Goal: Task Accomplishment & Management: Manage account settings

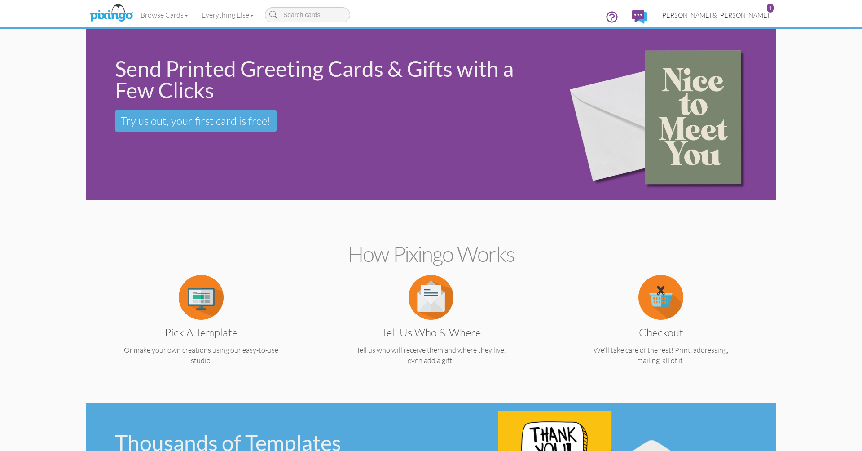
click at [720, 14] on span "[PERSON_NAME] & [PERSON_NAME]" at bounding box center [714, 15] width 109 height 8
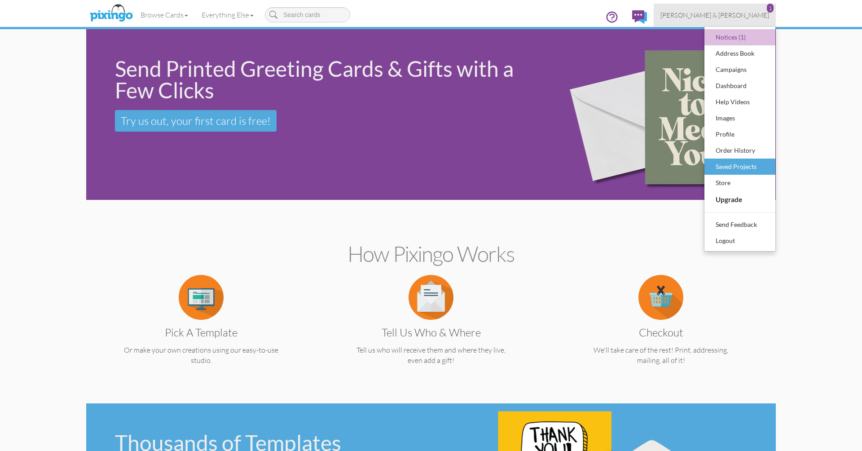
click at [725, 162] on div "Saved Projects" at bounding box center [739, 166] width 53 height 13
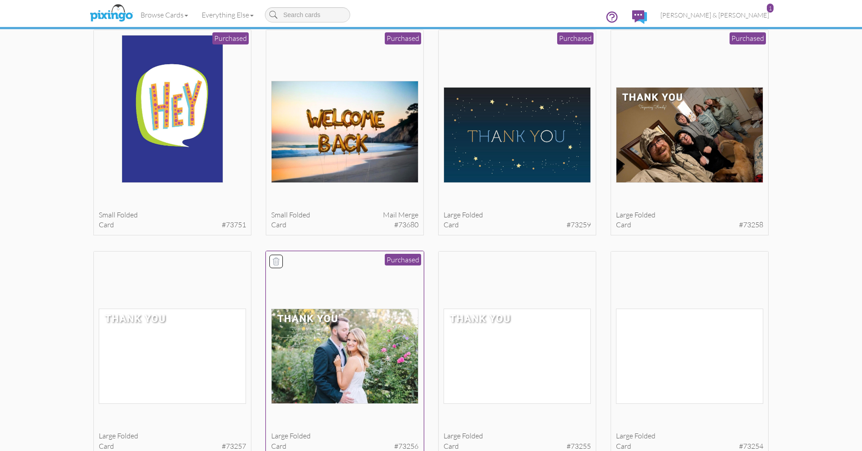
scroll to position [277, 0]
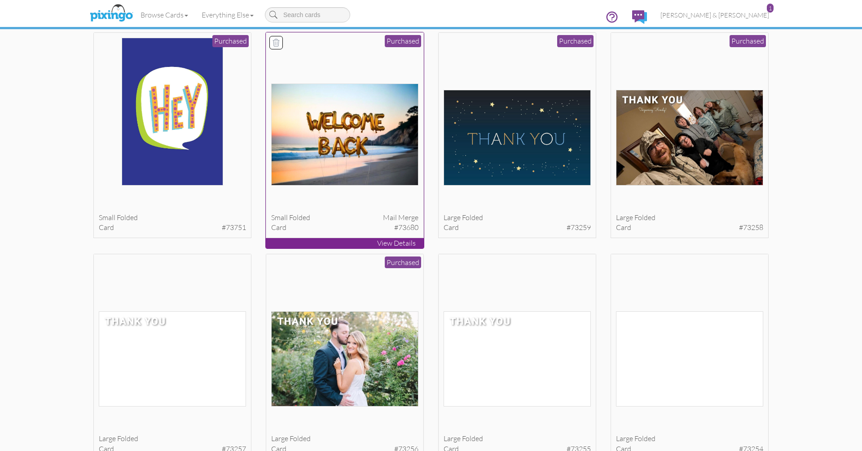
click at [376, 164] on img at bounding box center [345, 134] width 148 height 102
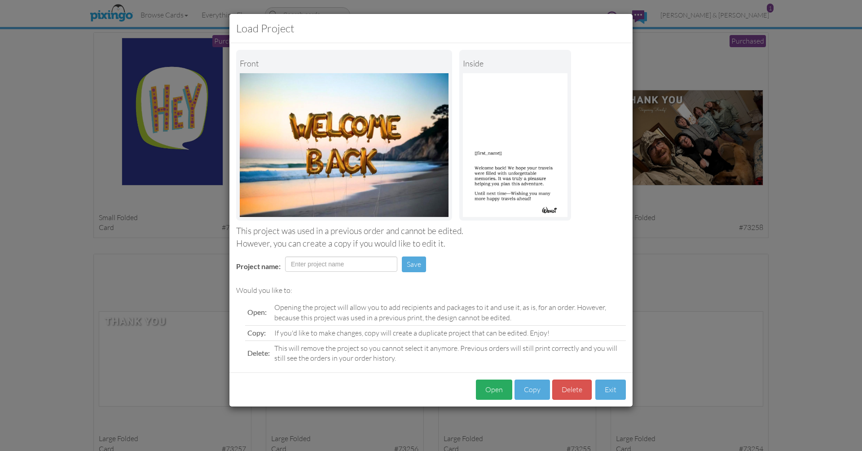
click at [491, 383] on button "Open" at bounding box center [494, 389] width 36 height 20
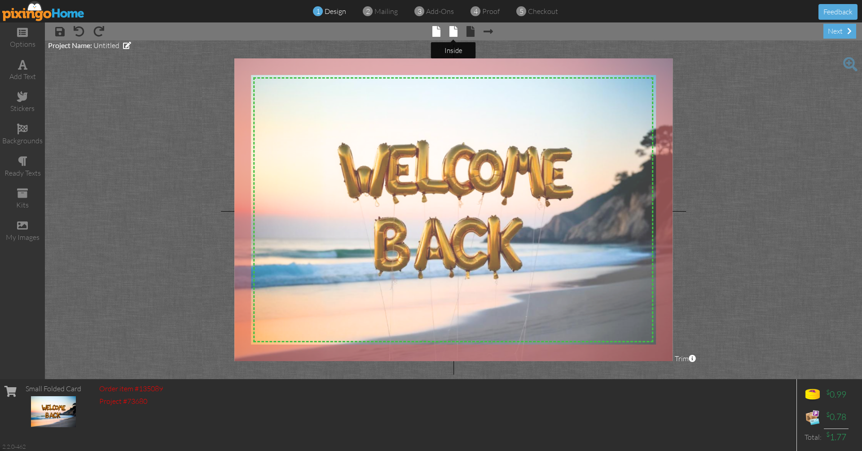
click at [453, 33] on span at bounding box center [453, 31] width 8 height 11
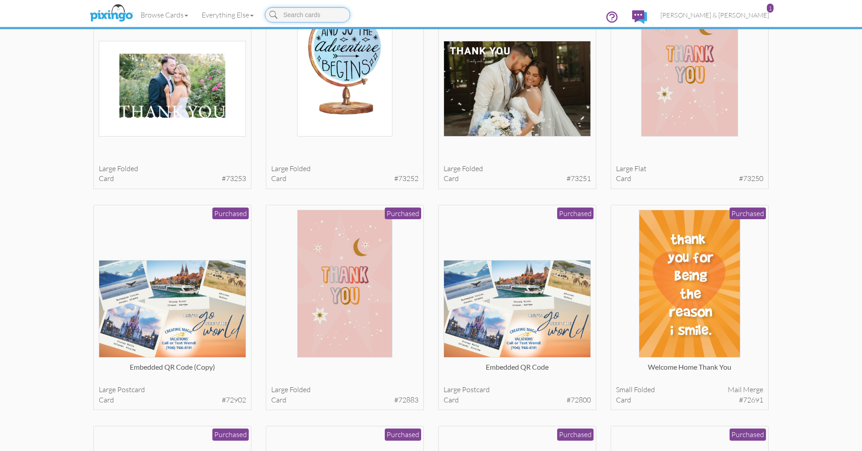
scroll to position [770, 0]
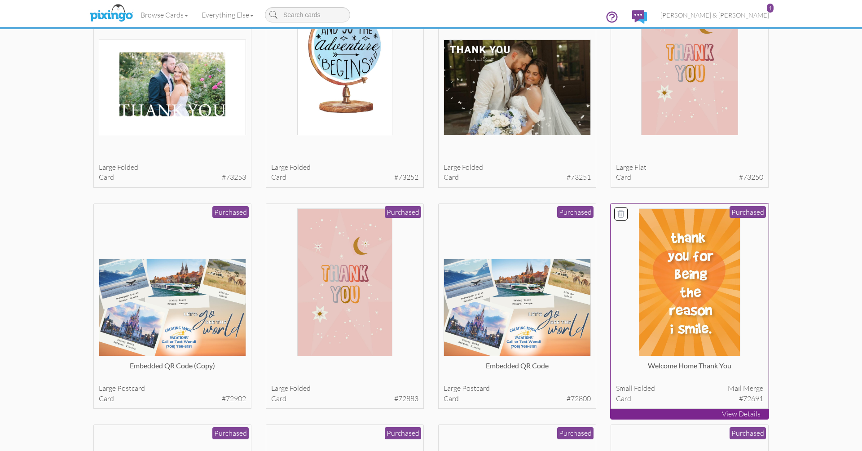
click at [681, 297] on img at bounding box center [690, 282] width 102 height 148
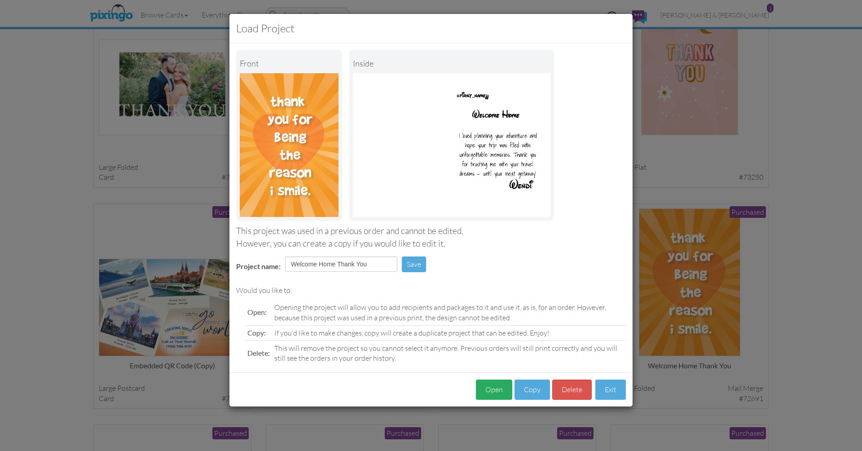
click at [504, 385] on button "Open" at bounding box center [494, 389] width 36 height 20
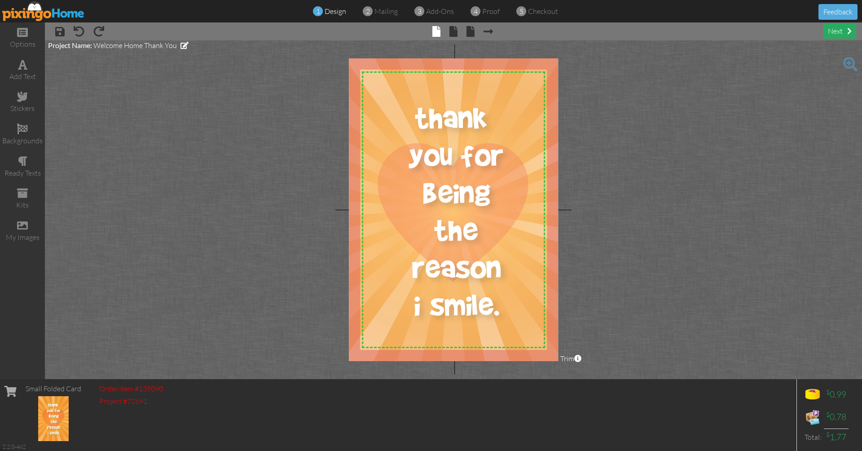
click at [835, 31] on div "next" at bounding box center [839, 31] width 33 height 15
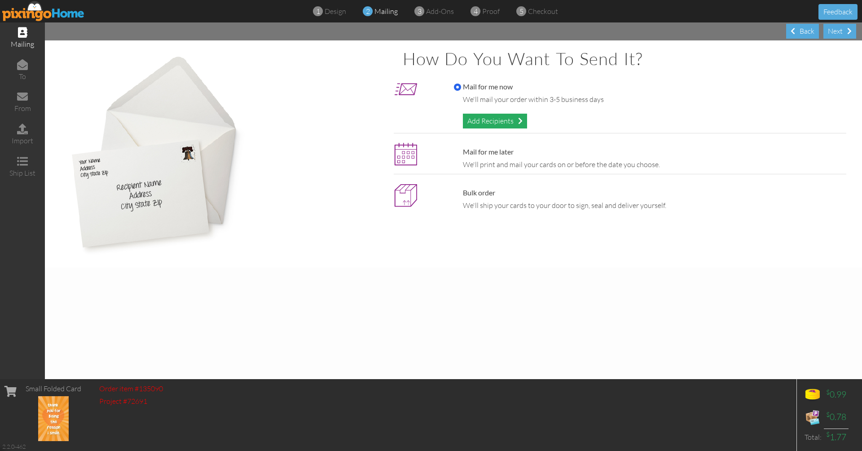
click at [499, 119] on div "Add Recipients" at bounding box center [495, 121] width 64 height 15
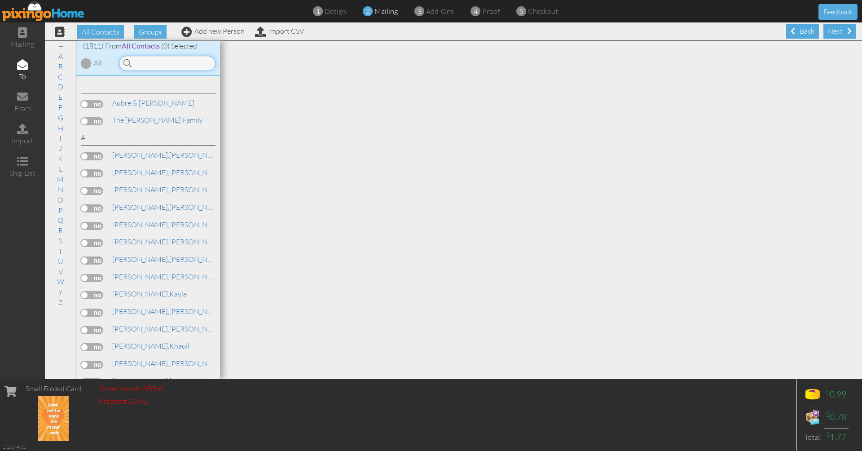
click at [191, 64] on input at bounding box center [167, 63] width 96 height 15
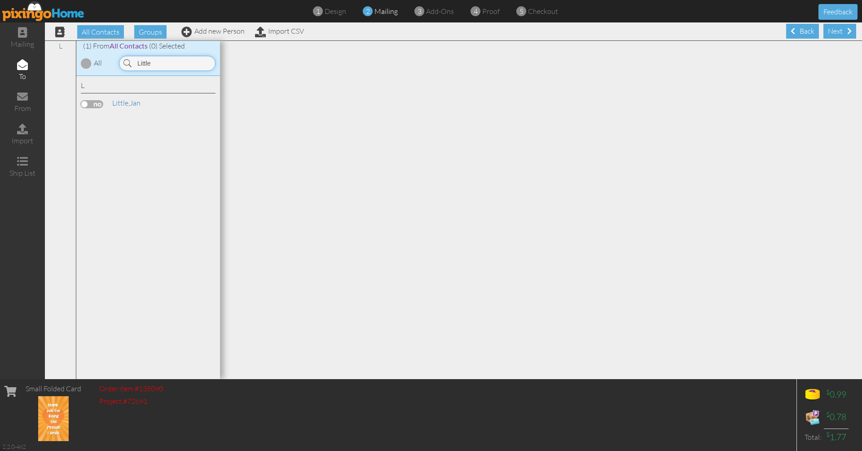
type input "Little"
click at [120, 102] on span "Little," at bounding box center [120, 102] width 17 height 9
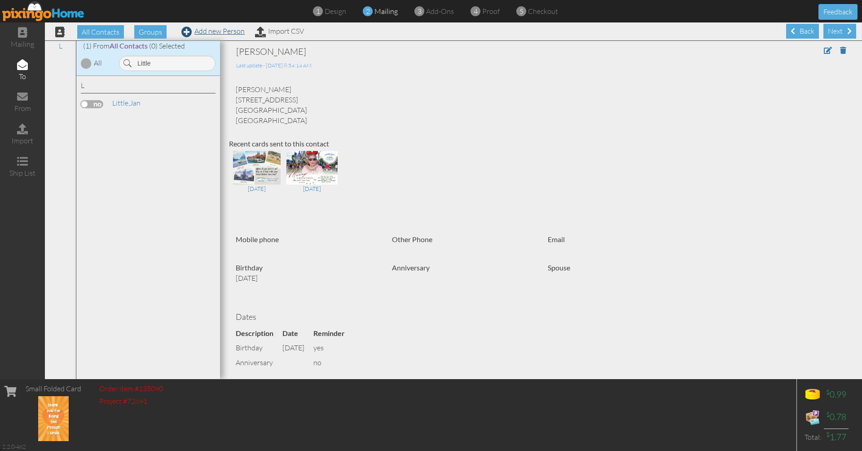
click at [226, 31] on link "Add new Person" at bounding box center [212, 30] width 63 height 9
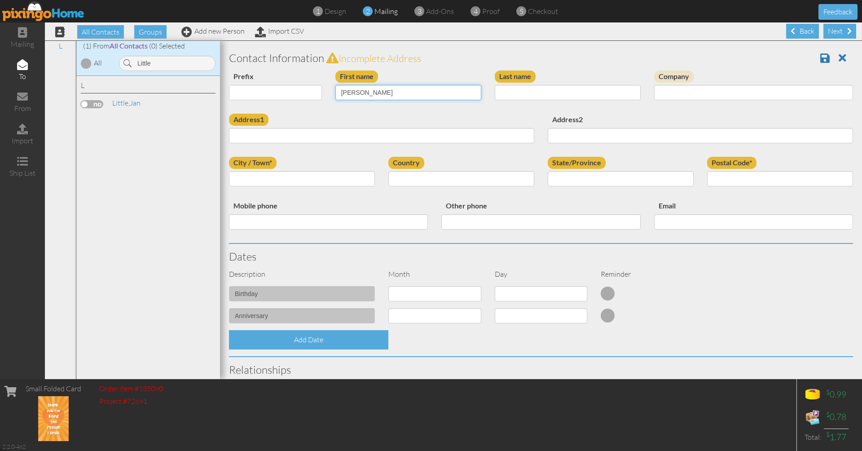
type input "[PERSON_NAME]"
type input "Little"
paste input "1013 Old Summerville Road Northwest Rome, GA 30165"
drag, startPoint x: 346, startPoint y: 133, endPoint x: 402, endPoint y: 131, distance: 57.0
click at [402, 131] on input "1013 Old Summerville Road Northwest Rome, GA 30165" at bounding box center [381, 135] width 305 height 15
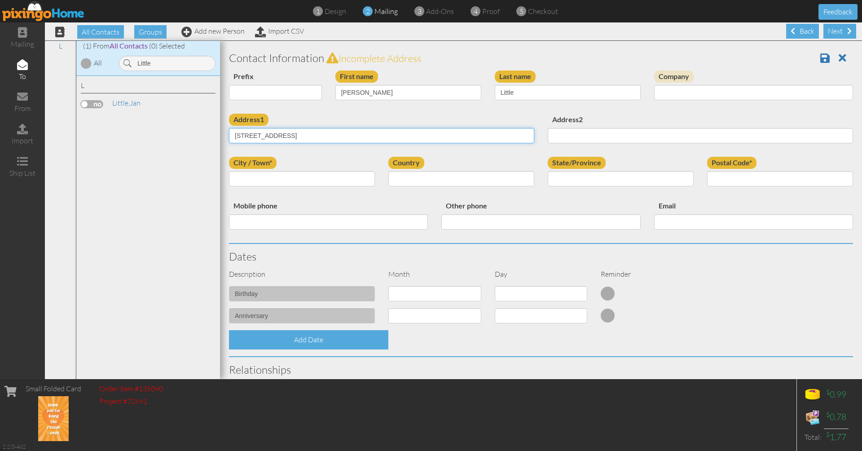
type input "1013 Old Summerville Road Northwest"
type input "Rome"
select select "object:6895"
select select "object:7155"
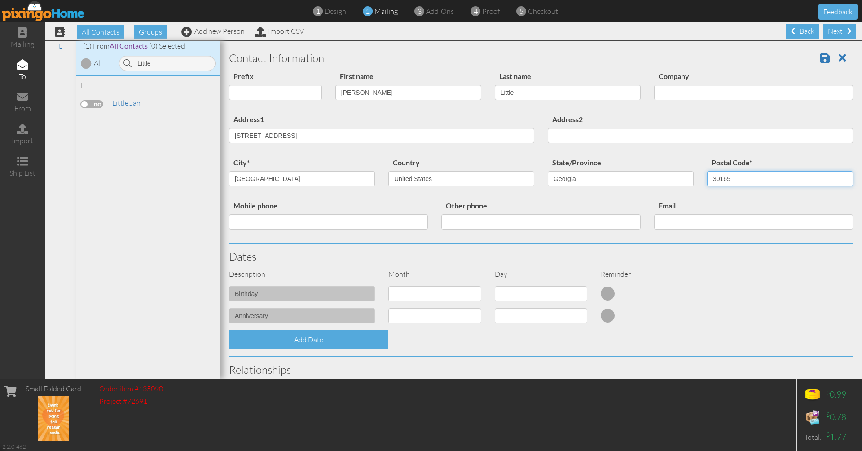
type input "30165"
click at [351, 205] on div "Mobile phone" at bounding box center [328, 218] width 212 height 36
paste input "7062351467"
type input "7062351467"
paste input "pam7620@att.net"
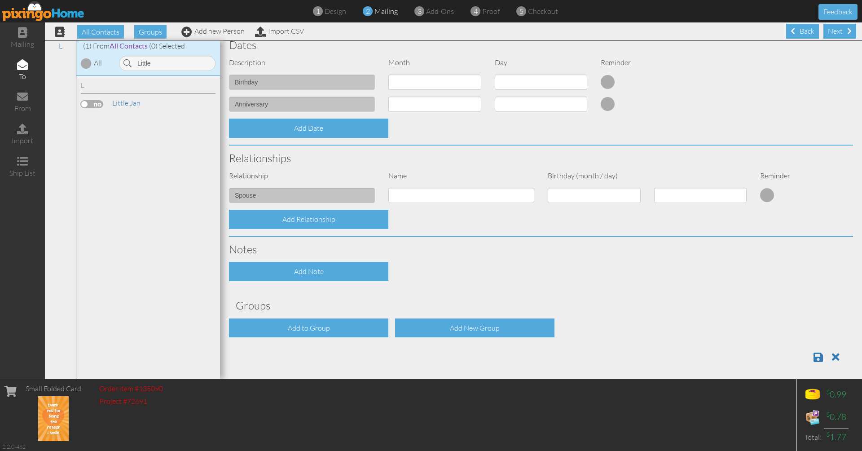
scroll to position [211, 0]
type input "pam7620@att.net"
click at [332, 324] on div "Add to Group" at bounding box center [308, 328] width 159 height 19
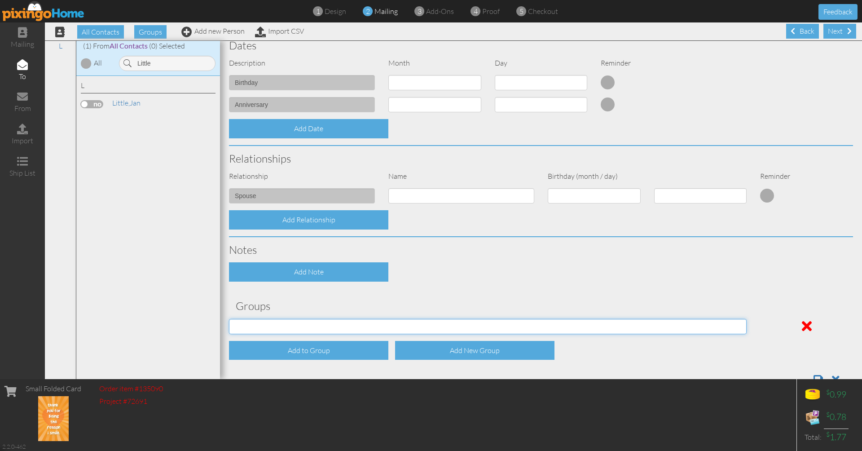
select select "object:7211"
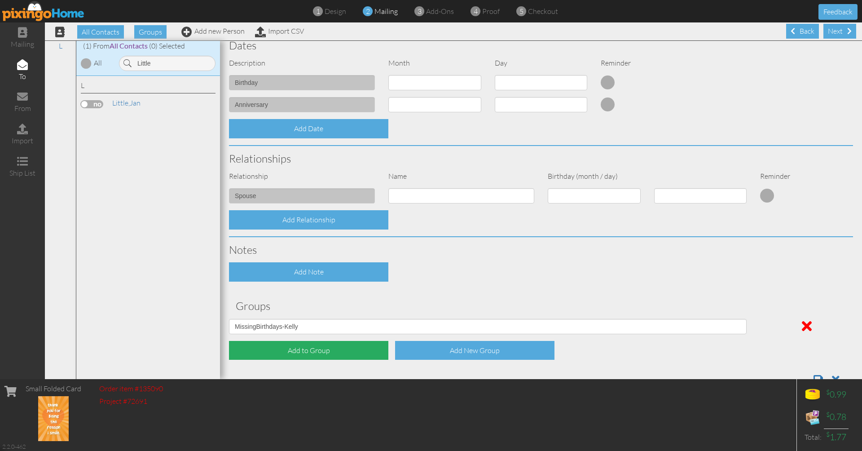
click at [313, 345] on div "Add to Group" at bounding box center [308, 350] width 159 height 19
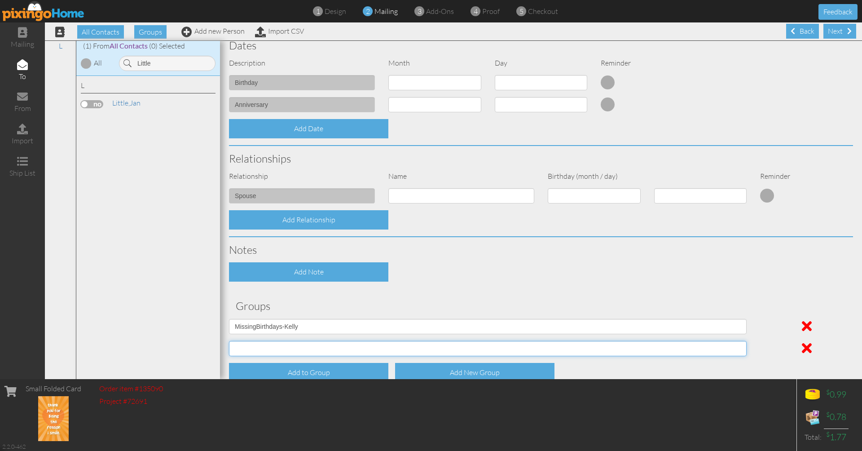
select select "object:7204"
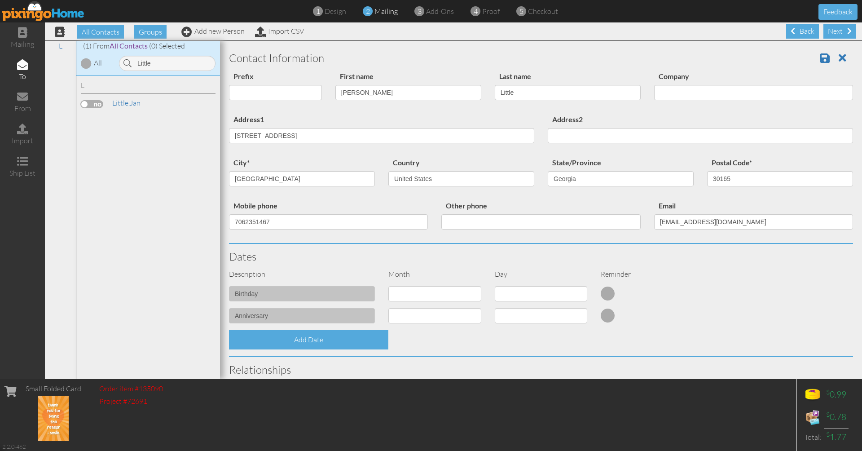
scroll to position [0, 0]
click at [823, 58] on span at bounding box center [824, 57] width 9 height 11
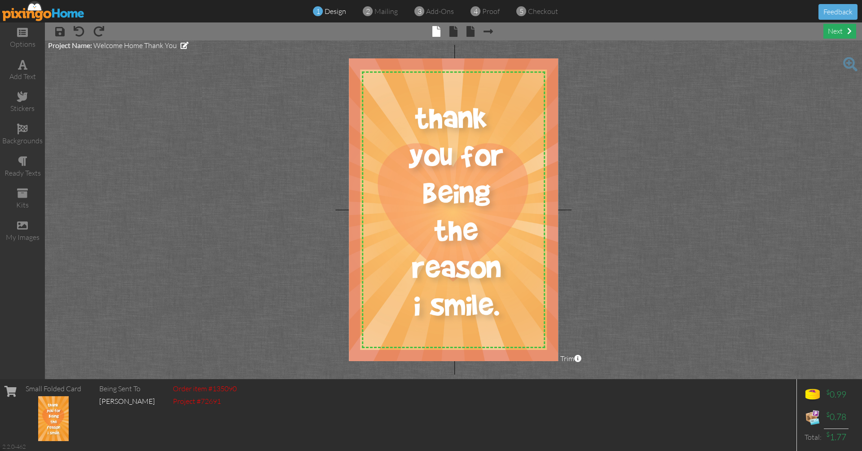
click at [835, 31] on div "next" at bounding box center [839, 31] width 33 height 15
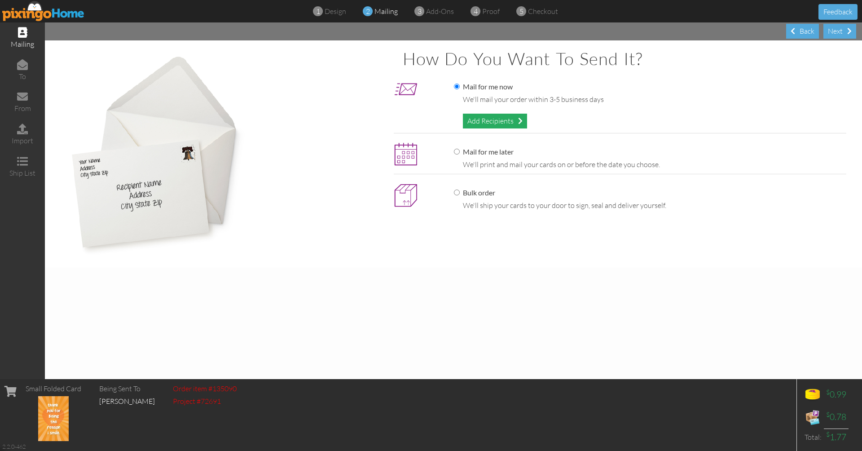
click at [510, 120] on div "Add Recipients" at bounding box center [495, 121] width 64 height 15
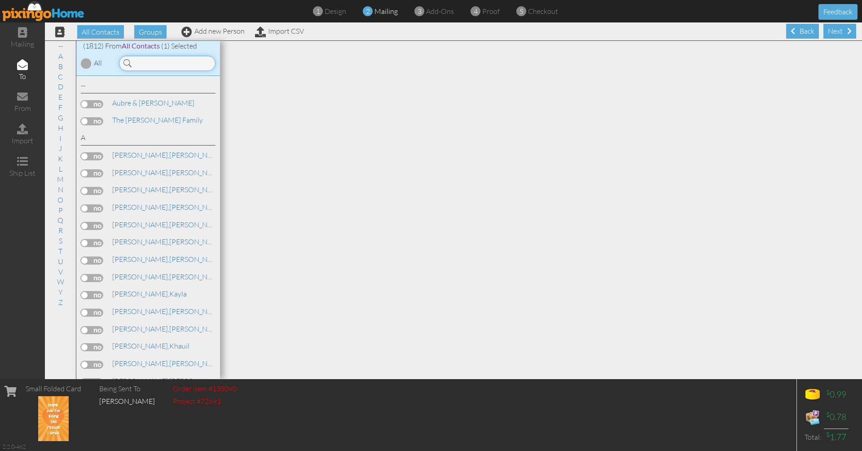
click at [187, 63] on input at bounding box center [167, 63] width 96 height 15
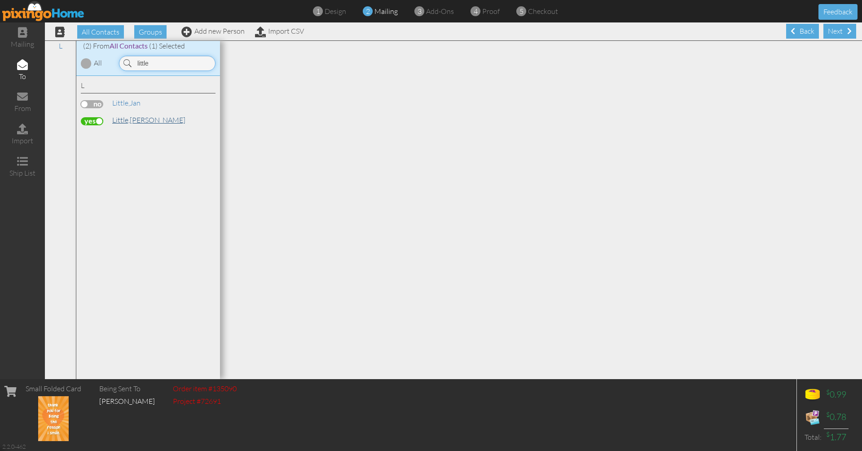
type input "little"
click at [142, 120] on link "Little, Larry" at bounding box center [148, 119] width 75 height 11
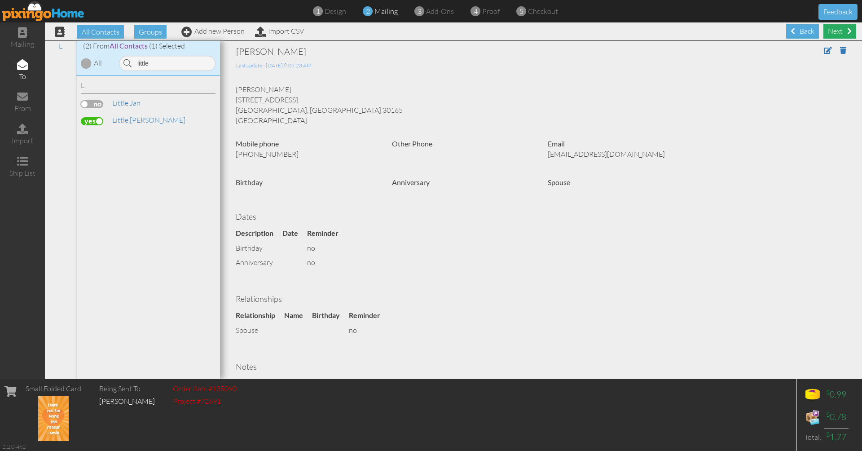
click at [832, 32] on div "Next" at bounding box center [839, 31] width 33 height 15
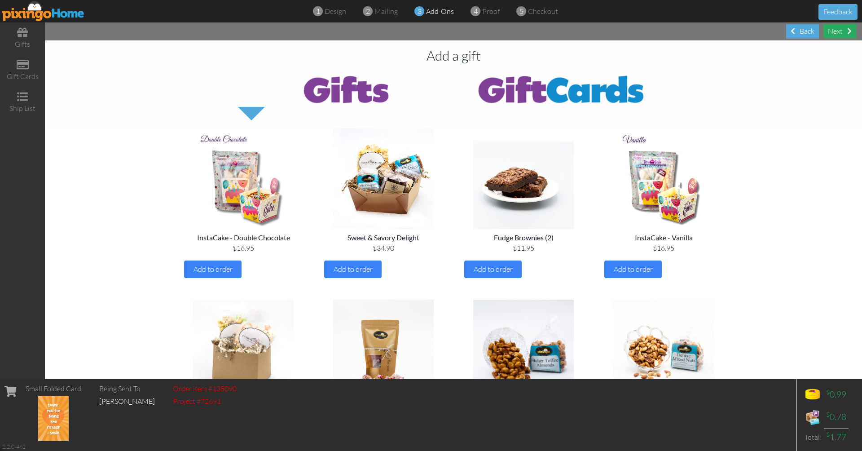
click at [835, 33] on div "Next" at bounding box center [839, 31] width 33 height 15
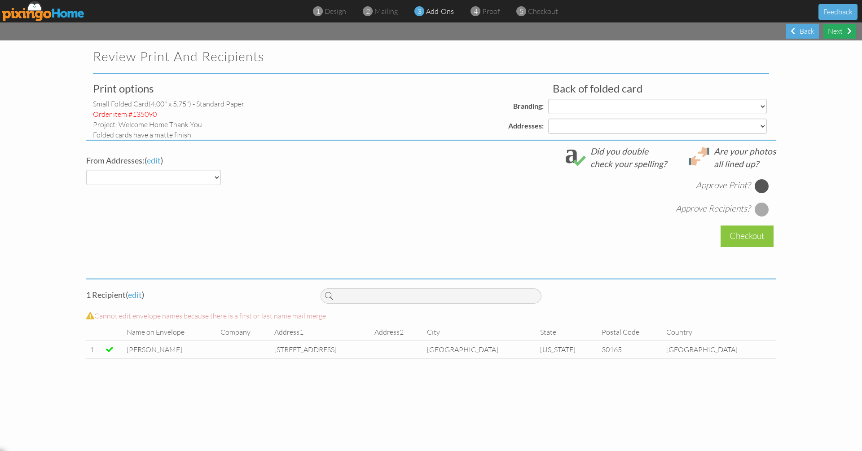
select select "object:5837"
select select "object:5841"
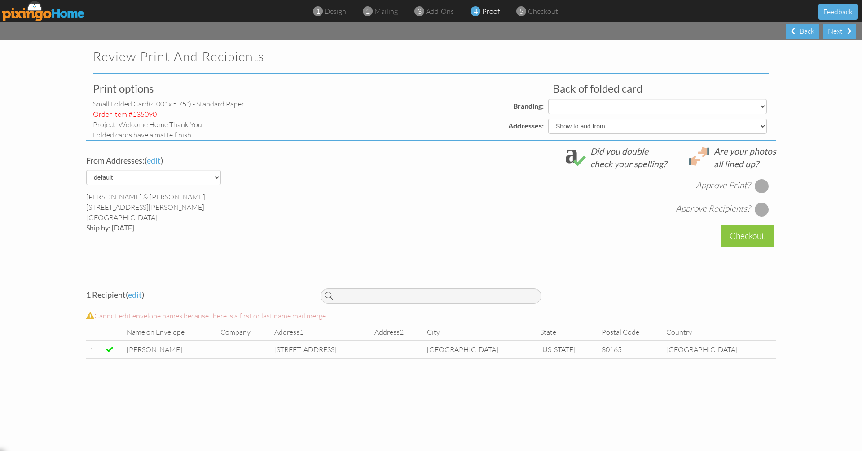
select select "object:5851"
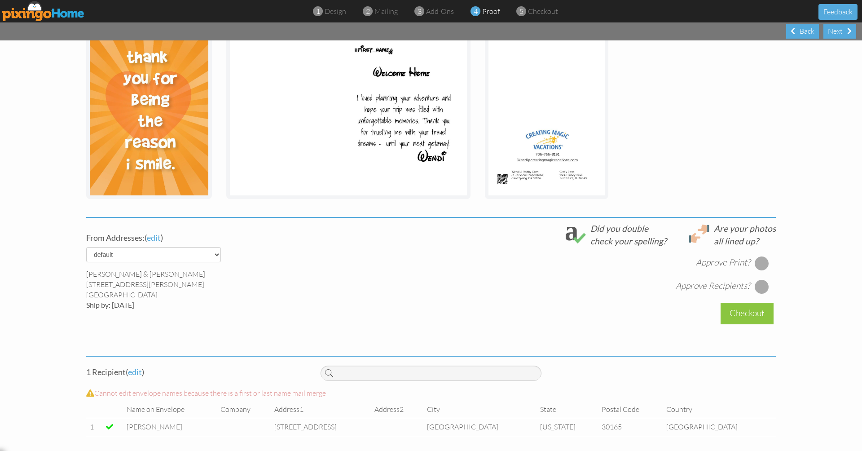
scroll to position [157, 0]
click at [761, 256] on div at bounding box center [761, 263] width 14 height 14
click at [761, 287] on div at bounding box center [761, 287] width 14 height 14
click at [743, 311] on div "Checkout" at bounding box center [746, 313] width 53 height 21
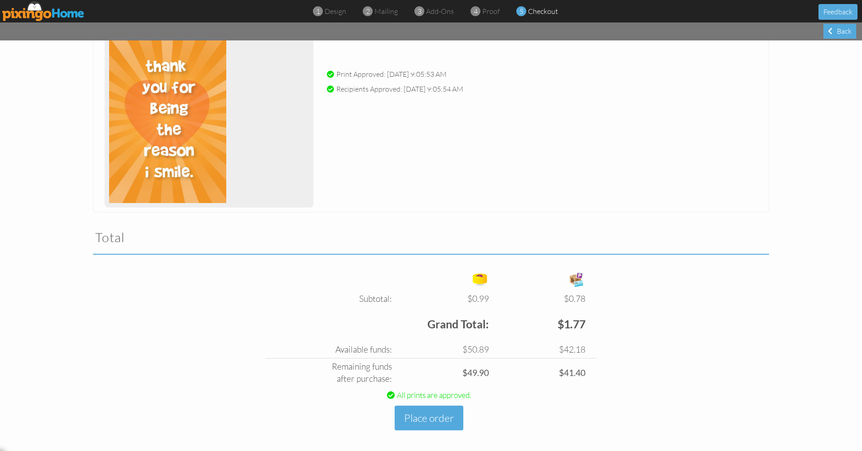
scroll to position [124, 0]
click at [434, 418] on button "Place order" at bounding box center [428, 418] width 69 height 25
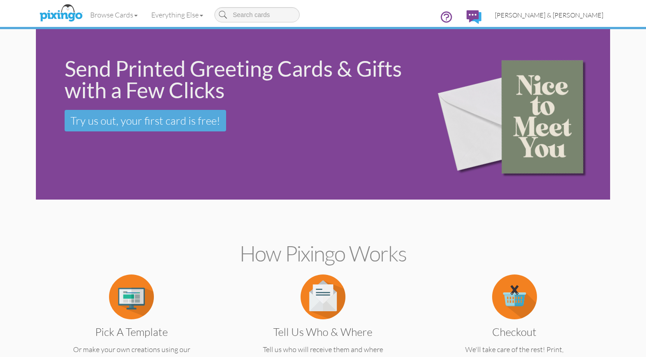
click at [557, 15] on span "[PERSON_NAME] & [PERSON_NAME]" at bounding box center [549, 15] width 109 height 8
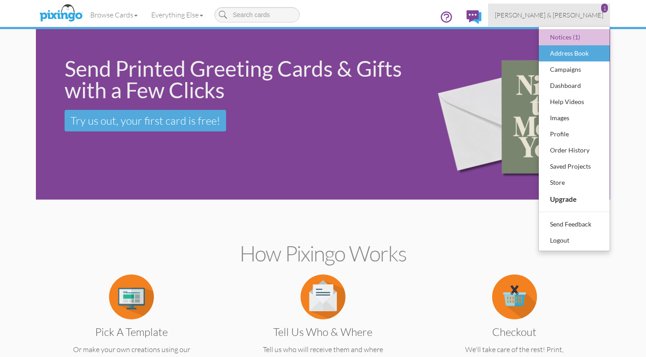
click at [564, 54] on div "Address Book" at bounding box center [574, 53] width 53 height 13
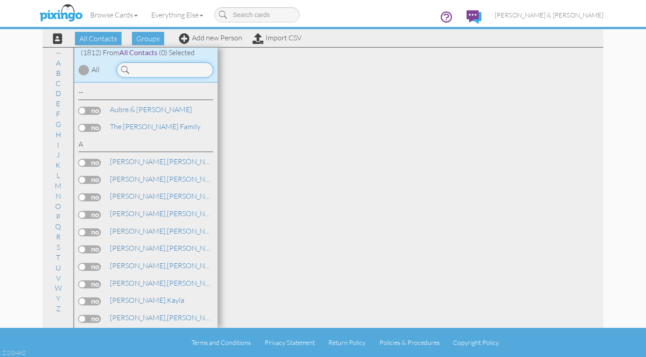
click at [162, 70] on input at bounding box center [165, 69] width 96 height 15
click at [157, 70] on input at bounding box center [165, 69] width 96 height 15
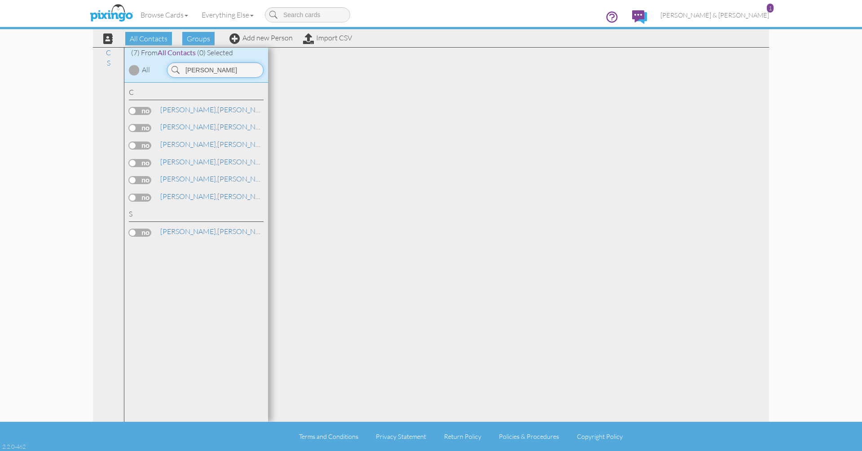
type input "clark"
click at [266, 35] on div "Browse Cards Business Accounting Automotive Chiropractor Customer Dental Financ…" at bounding box center [431, 17] width 676 height 35
click at [265, 38] on link "Add new Person" at bounding box center [260, 37] width 63 height 9
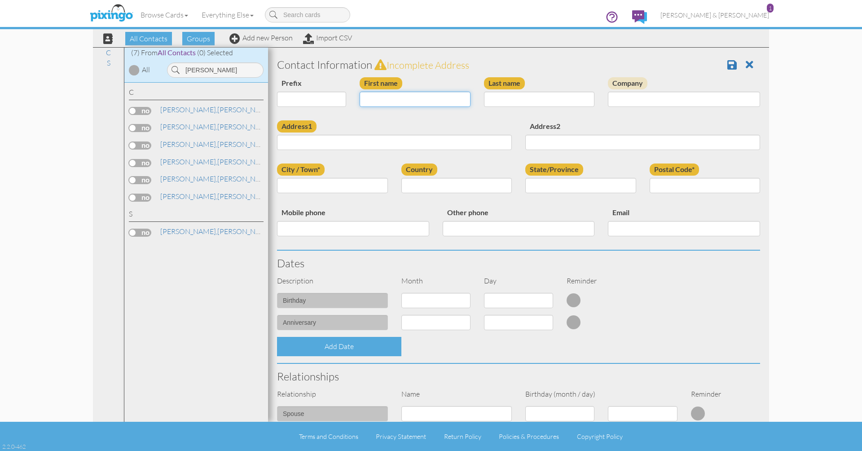
click at [378, 97] on input "First name" at bounding box center [414, 99] width 111 height 15
type input "April"
type input "Clark"
select select "object:6009"
select select "number:9"
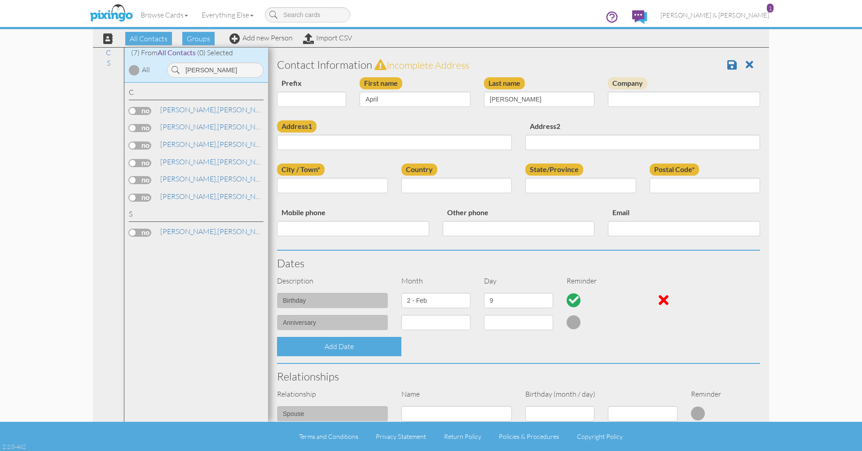
click at [501, 357] on h3 "Relationships" at bounding box center [518, 376] width 483 height 12
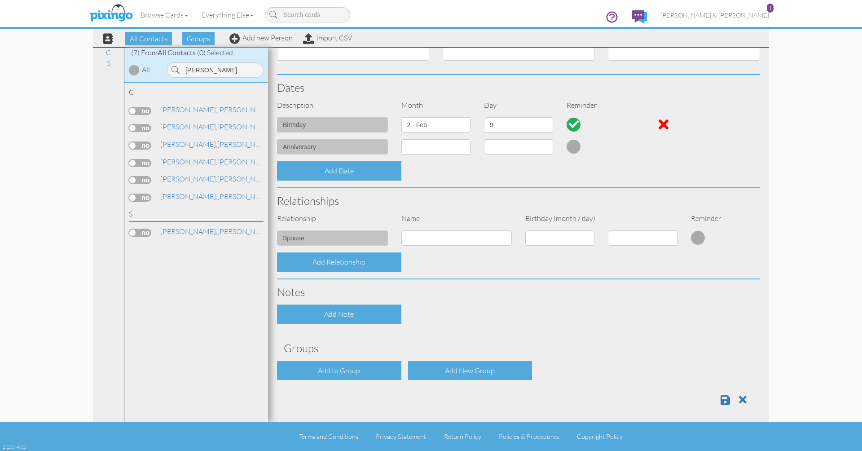
scroll to position [175, 0]
click at [391, 357] on div "Add to Group" at bounding box center [339, 370] width 124 height 19
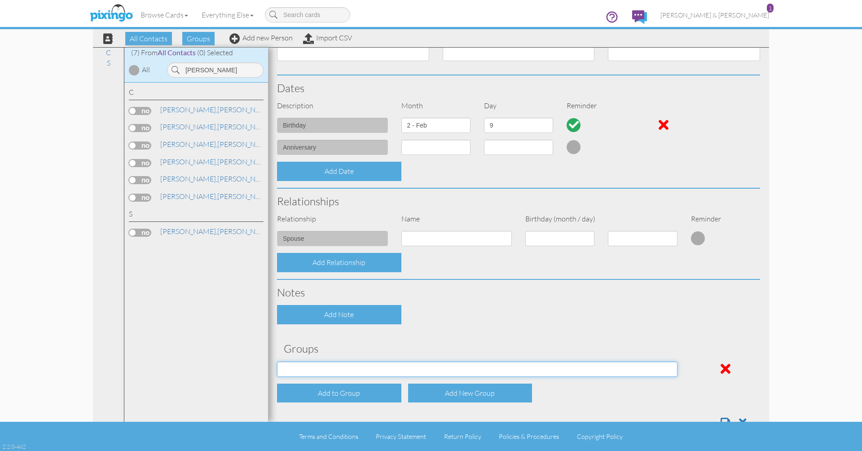
select select "object:6268"
click at [367, 357] on div "Add to Group" at bounding box center [339, 392] width 124 height 19
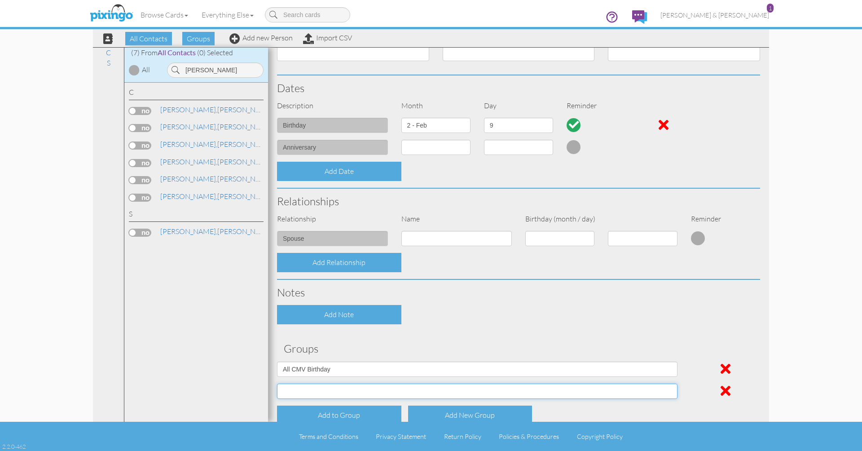
select select "object:6269"
click at [401, 342] on h3 "Groups" at bounding box center [518, 348] width 469 height 12
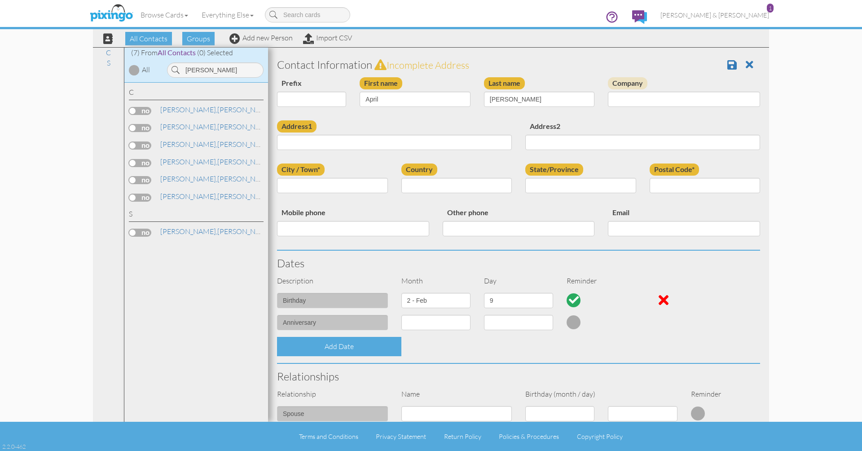
scroll to position [0, 0]
click at [377, 144] on input "Address1" at bounding box center [394, 142] width 235 height 15
click at [646, 63] on span at bounding box center [749, 64] width 8 height 11
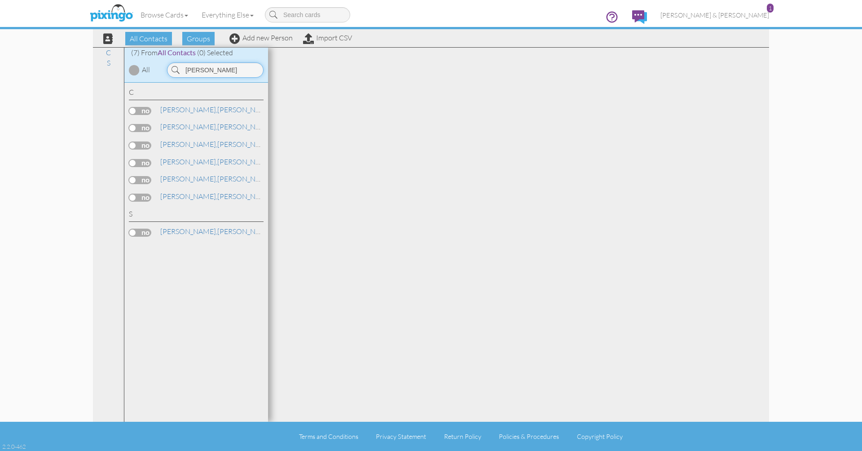
click at [214, 70] on input "clark" at bounding box center [215, 69] width 96 height 15
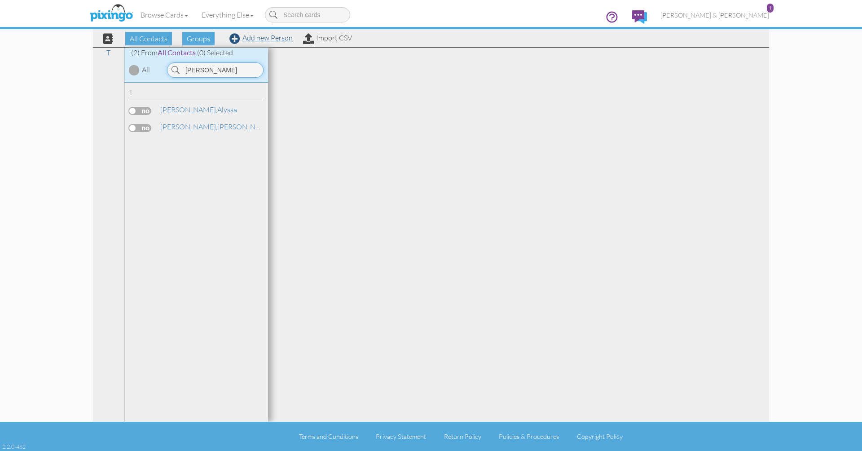
type input "Tolbert"
click at [281, 39] on link "Add new Person" at bounding box center [260, 37] width 63 height 9
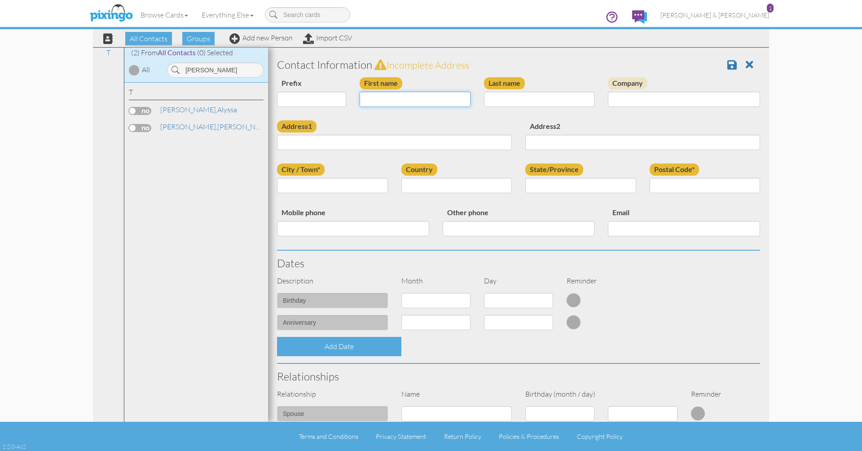
click at [392, 94] on input "First name" at bounding box center [414, 99] width 111 height 15
click at [437, 101] on input "Jeanni" at bounding box center [414, 99] width 111 height 15
paste input "ne"
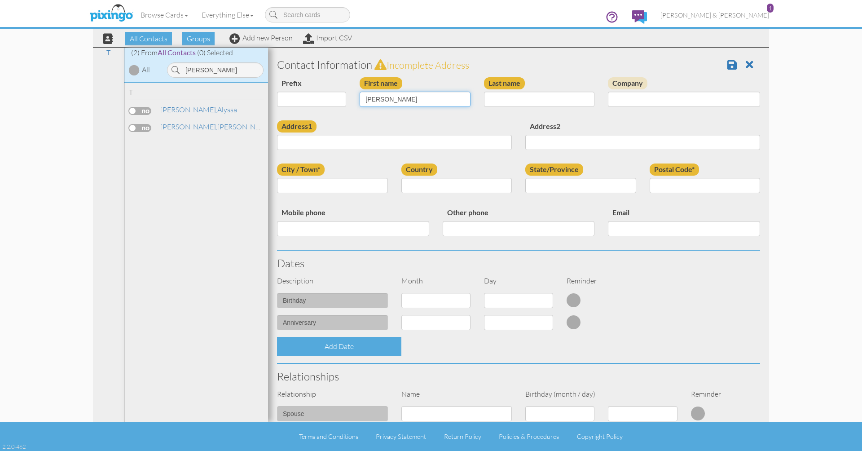
type input "[PERSON_NAME]"
click at [495, 96] on input "Last name" at bounding box center [539, 99] width 111 height 15
type input "Torbert"
click at [438, 143] on input "Address1" at bounding box center [394, 142] width 235 height 15
paste input "112 Worthing Road Saint Simons Island, Georgia 31522 · United States"
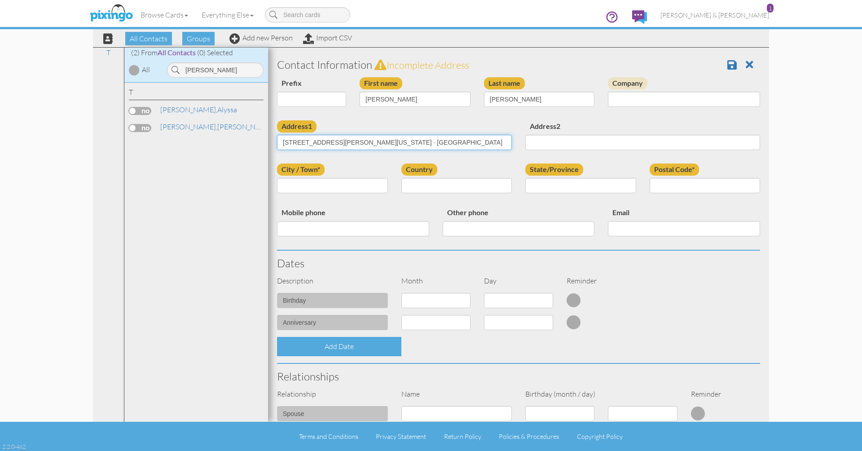
drag, startPoint x: 355, startPoint y: 141, endPoint x: 488, endPoint y: 144, distance: 132.4
click at [488, 144] on input "112 Worthing Road Saint Simons Island, Georgia 31522 · United States" at bounding box center [394, 142] width 235 height 15
type input "112 Worthing Road Saint"
paste input "Simons Island, Georgia 31522 · United States"
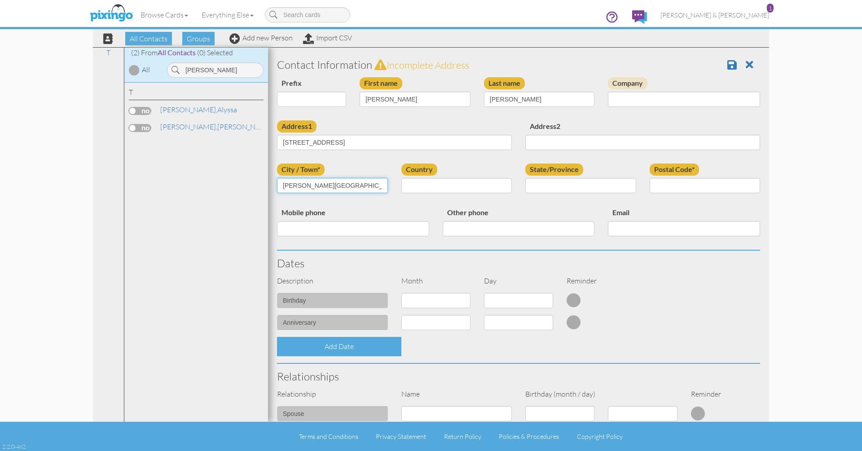
drag, startPoint x: 292, startPoint y: 184, endPoint x: 389, endPoint y: 187, distance: 97.9
click at [389, 187] on div "City / Town* Simons Island, Georgia 31522 · United States" at bounding box center [332, 181] width 124 height 36
click at [318, 188] on input "Simons Island, Georgia 31522 · United States" at bounding box center [332, 185] width 111 height 15
drag, startPoint x: 321, startPoint y: 184, endPoint x: 336, endPoint y: 185, distance: 14.8
click at [337, 185] on input "Simons Island, Georgia 31522 · United States" at bounding box center [332, 185] width 111 height 15
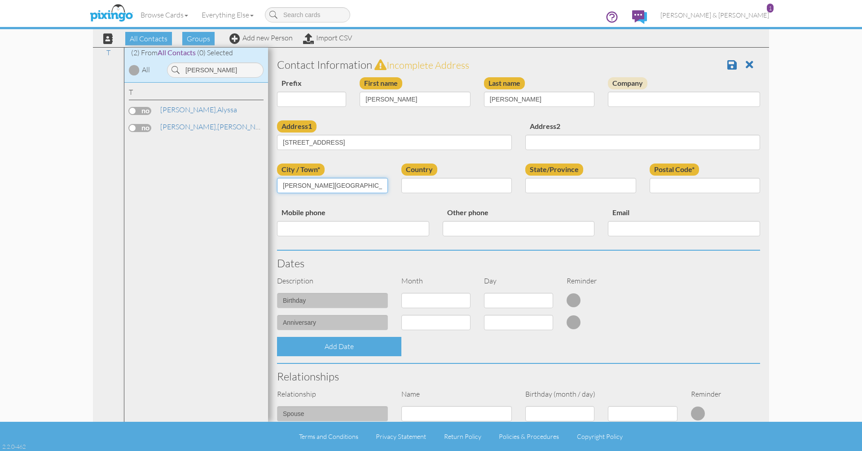
click at [292, 183] on input "Simons Island, Georgia 31522 · United States" at bounding box center [332, 185] width 111 height 15
drag, startPoint x: 293, startPoint y: 185, endPoint x: 401, endPoint y: 188, distance: 107.7
click at [400, 188] on div "City / Town* Simons Island, Georgia 31522 · United States Country United States…" at bounding box center [518, 184] width 496 height 43
type input "Simons Island"
select select "object:6020"
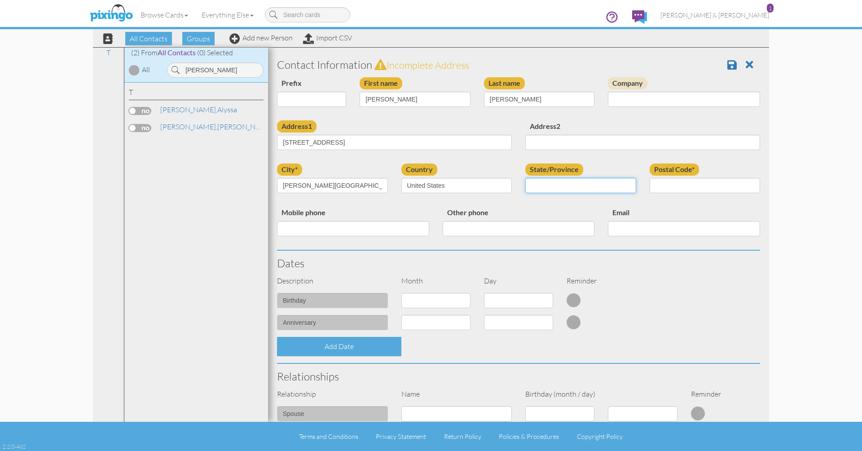
select select "object:8043"
paste input "31522"
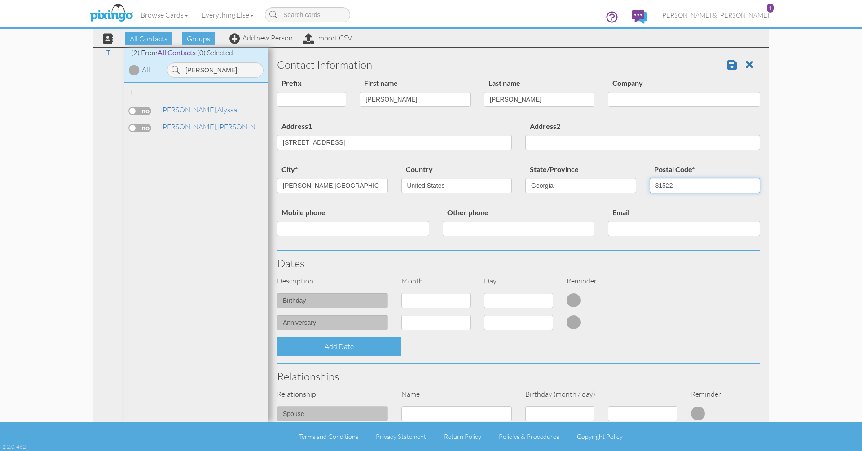
type input "31522"
drag, startPoint x: 343, startPoint y: 223, endPoint x: 350, endPoint y: 224, distance: 6.3
click at [343, 223] on input "Mobile phone" at bounding box center [353, 228] width 152 height 15
type input "9125065641"
paste input "jeanninetorbert@bellsouth.net"
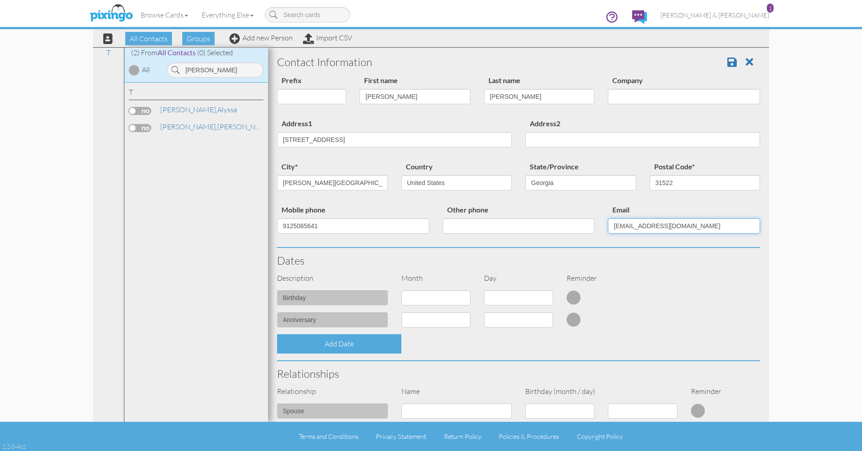
scroll to position [3, 0]
type input "jeanninetorbert@bellsouth.net"
select select "object:8024"
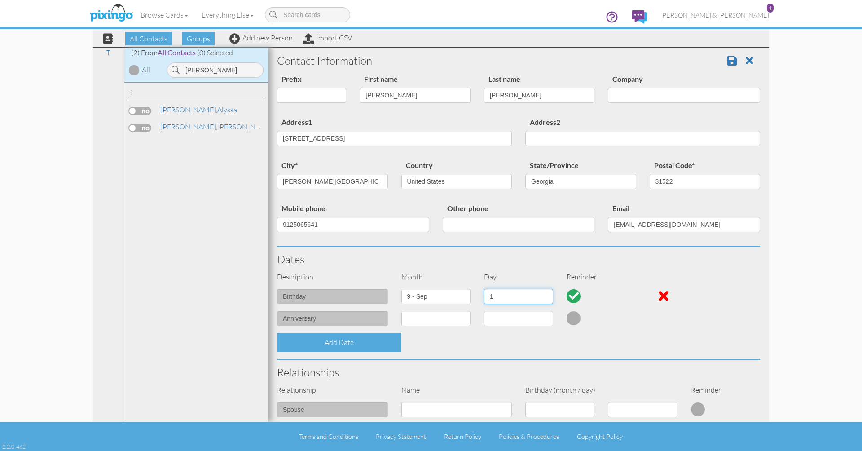
select select "number:27"
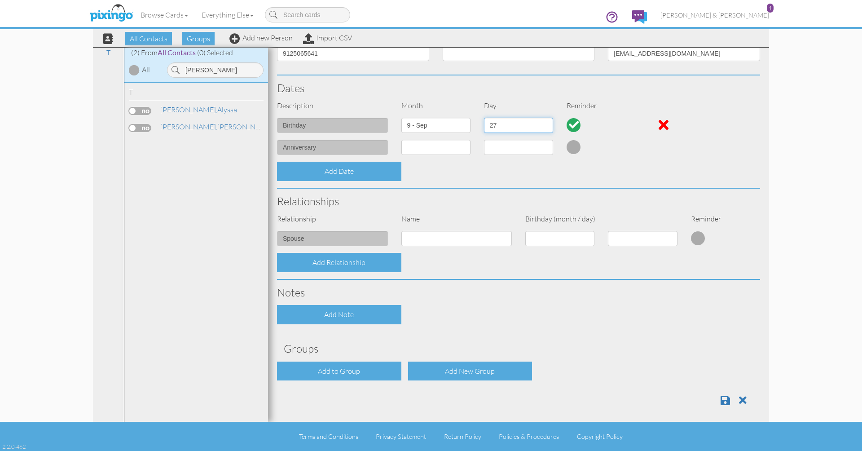
scroll to position [0, 0]
click at [350, 357] on div "Add to Group" at bounding box center [339, 370] width 124 height 19
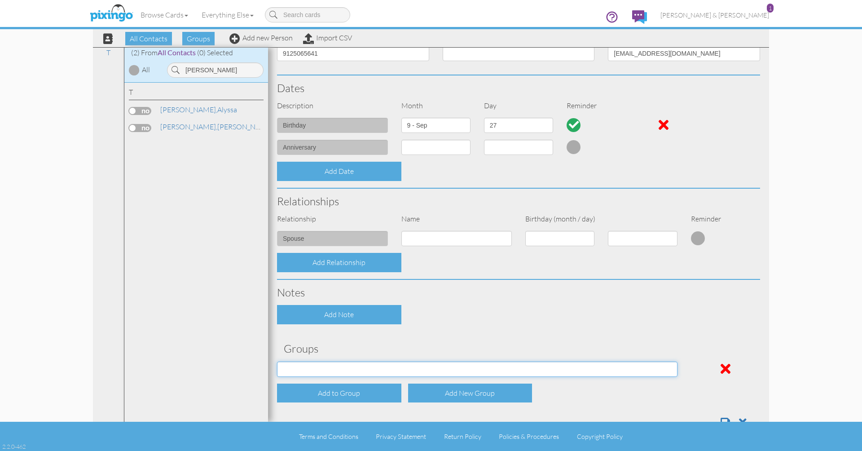
select select "object:6268"
click at [343, 357] on div "Add to Group" at bounding box center [339, 392] width 124 height 19
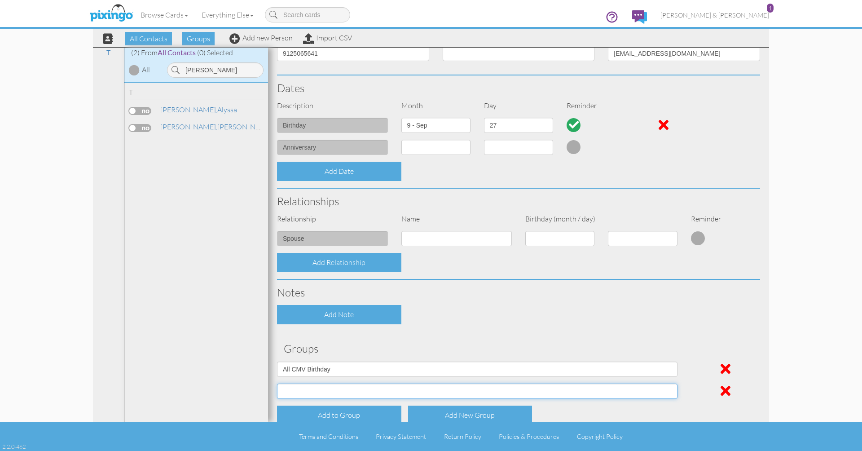
select select "object:6269"
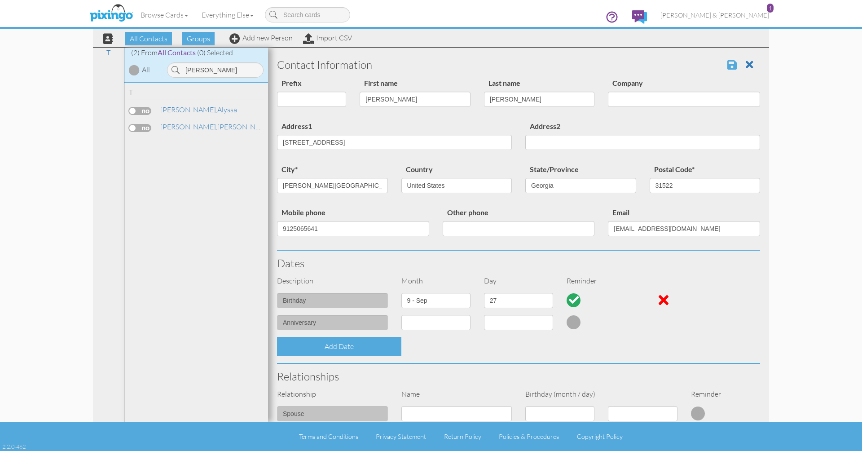
click at [646, 66] on span at bounding box center [731, 64] width 9 height 11
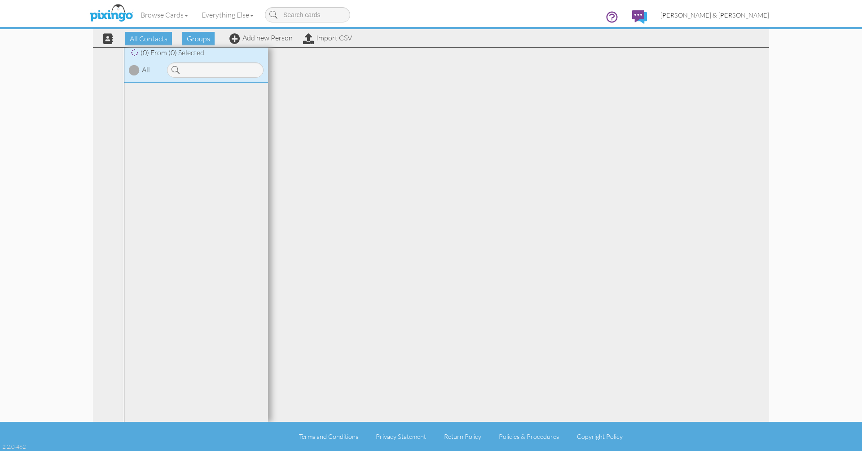
click at [734, 16] on span "[PERSON_NAME] & [PERSON_NAME]" at bounding box center [714, 15] width 109 height 8
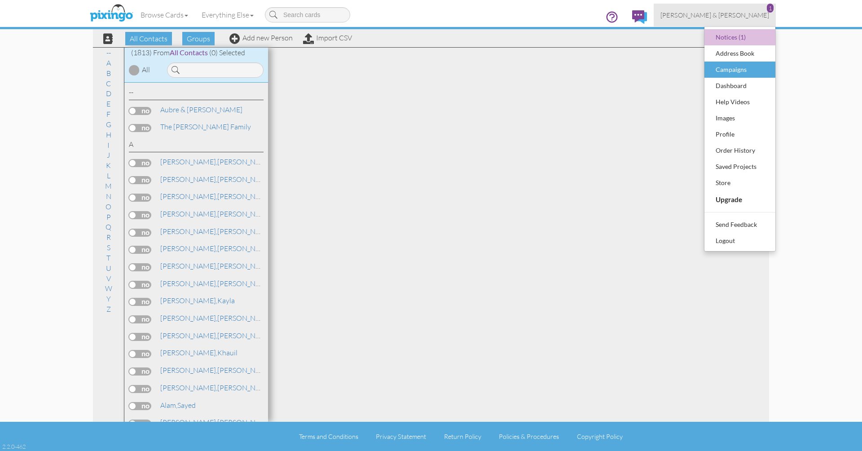
click at [734, 70] on div "Campaigns" at bounding box center [739, 69] width 53 height 13
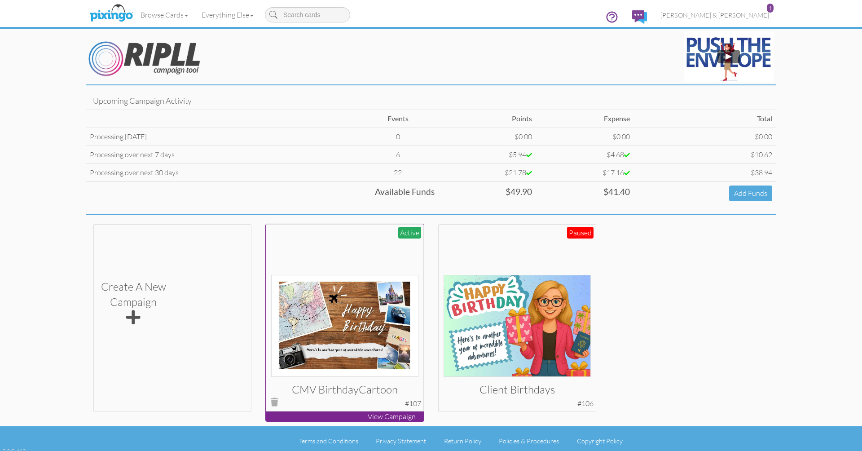
click at [327, 267] on div at bounding box center [345, 303] width 148 height 148
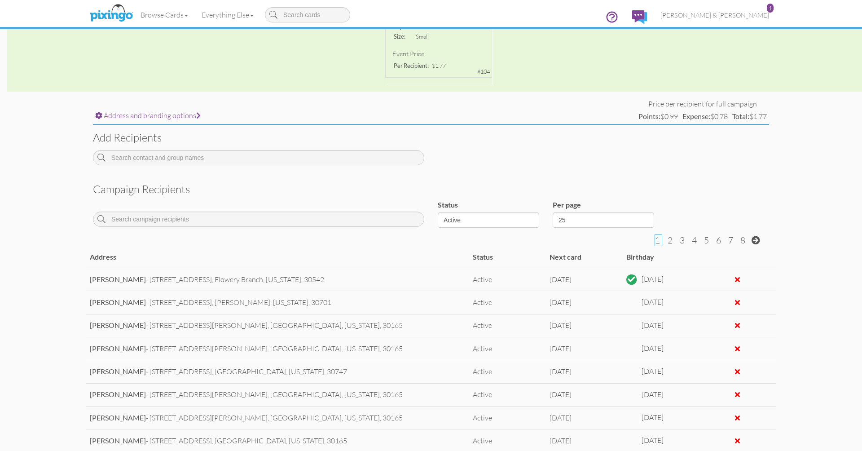
scroll to position [235, 0]
click at [311, 155] on input at bounding box center [258, 156] width 331 height 15
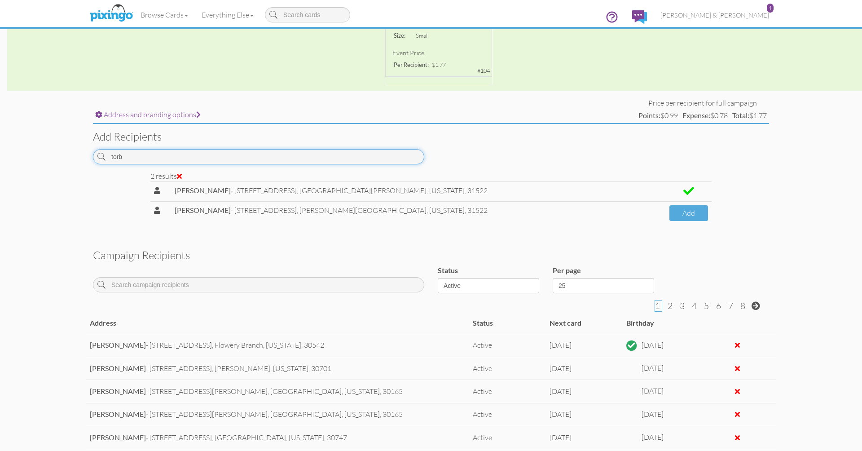
type input "torb"
click at [196, 206] on strong "Jeannine Torbert" at bounding box center [203, 210] width 56 height 9
click at [740, 13] on span "[PERSON_NAME] & [PERSON_NAME]" at bounding box center [714, 15] width 109 height 8
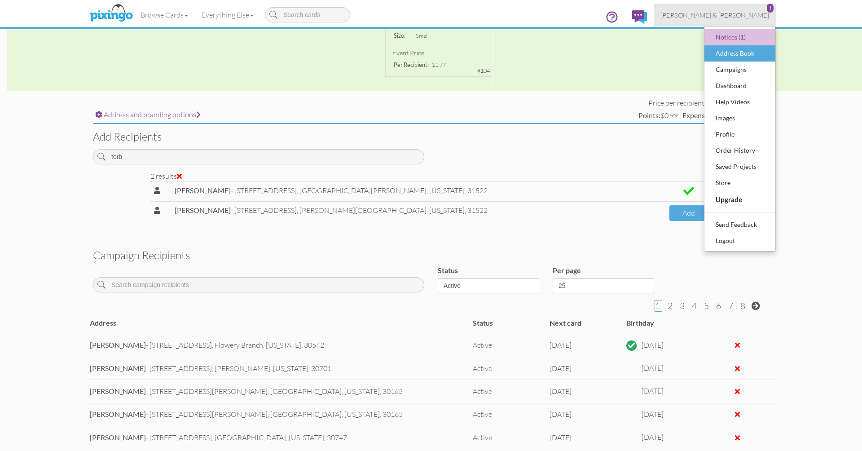
click at [727, 49] on div "Address Book" at bounding box center [739, 53] width 53 height 13
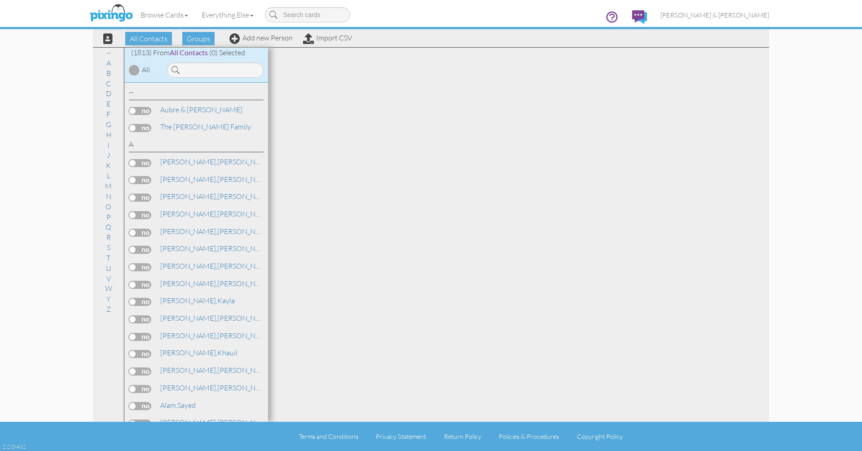
click at [219, 72] on input at bounding box center [215, 69] width 96 height 15
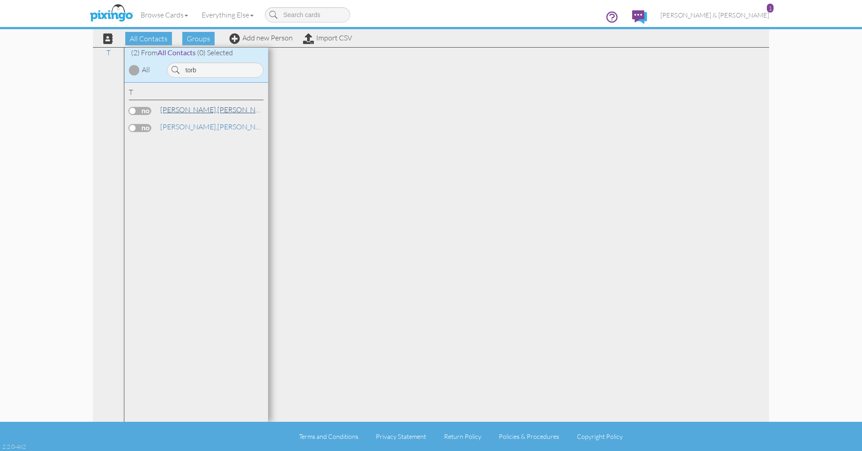
scroll to position [1, 0]
type input "torb"
click at [192, 123] on link "Torbert, Jeannine" at bounding box center [216, 126] width 114 height 11
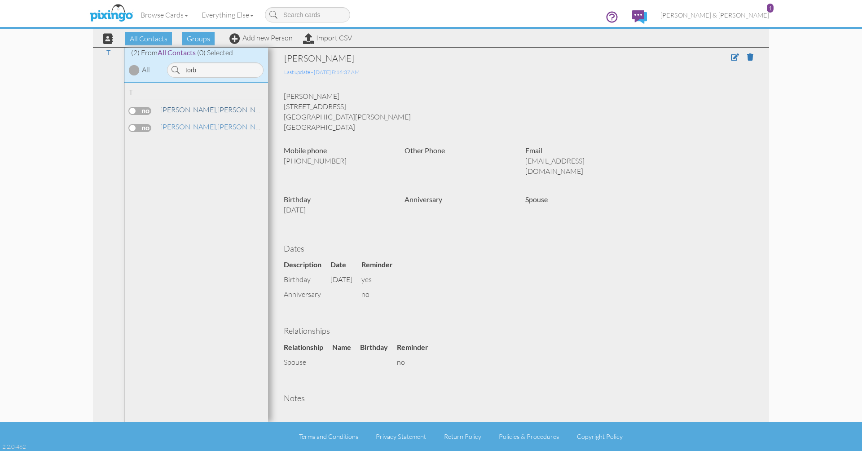
click at [186, 108] on link "Torbert, Jeannine" at bounding box center [216, 109] width 114 height 11
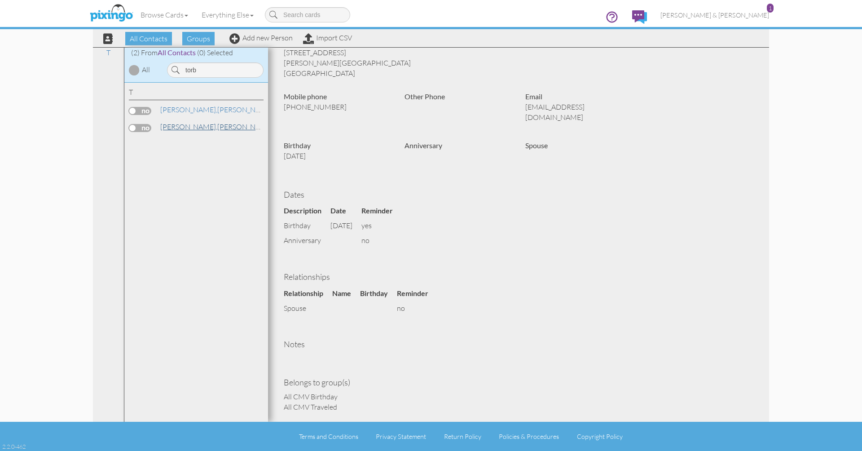
click at [189, 125] on link "Torbert, Jeannine" at bounding box center [216, 126] width 114 height 11
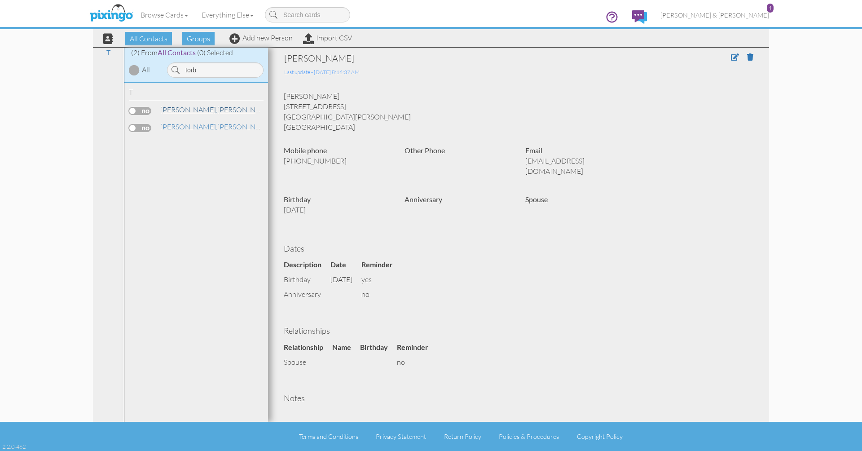
click at [184, 109] on span "[PERSON_NAME]," at bounding box center [188, 109] width 57 height 9
click at [747, 57] on span at bounding box center [750, 56] width 6 height 7
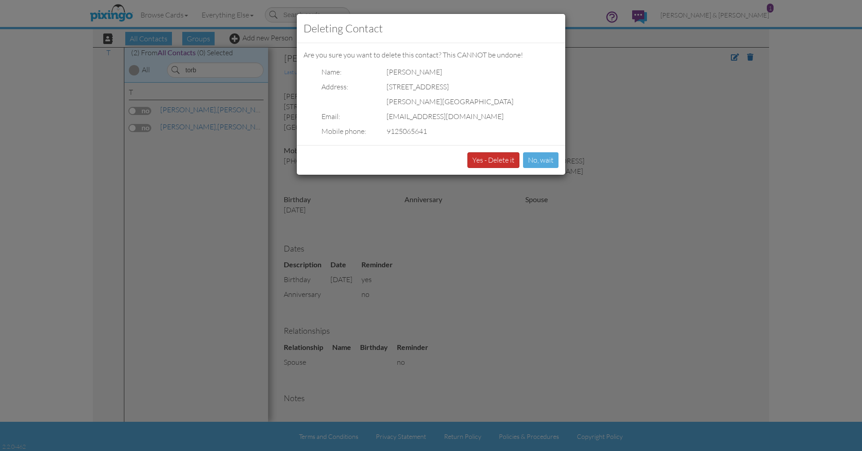
click at [504, 159] on button "Yes - Delete it" at bounding box center [493, 160] width 52 height 16
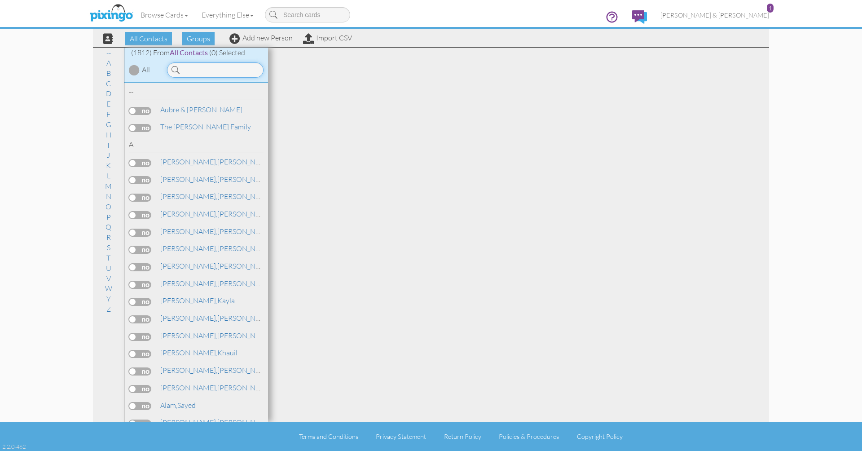
click at [202, 68] on input at bounding box center [215, 69] width 96 height 15
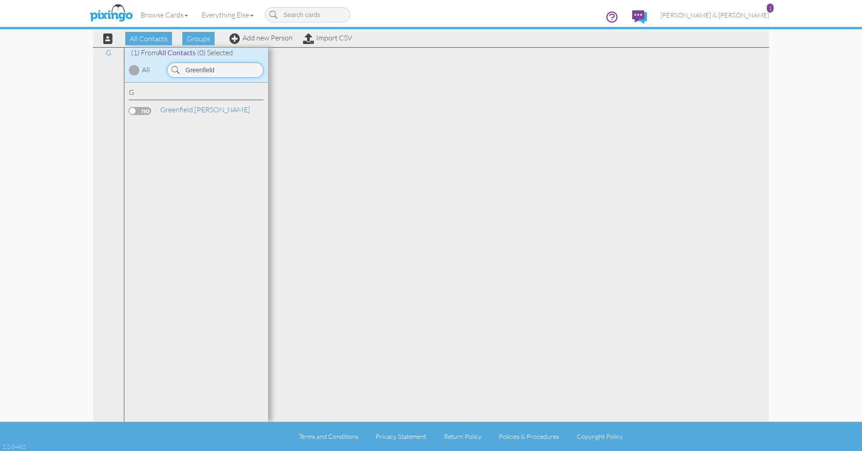
scroll to position [0, 0]
click at [222, 66] on input "Greenfield" at bounding box center [215, 69] width 96 height 15
type input "W"
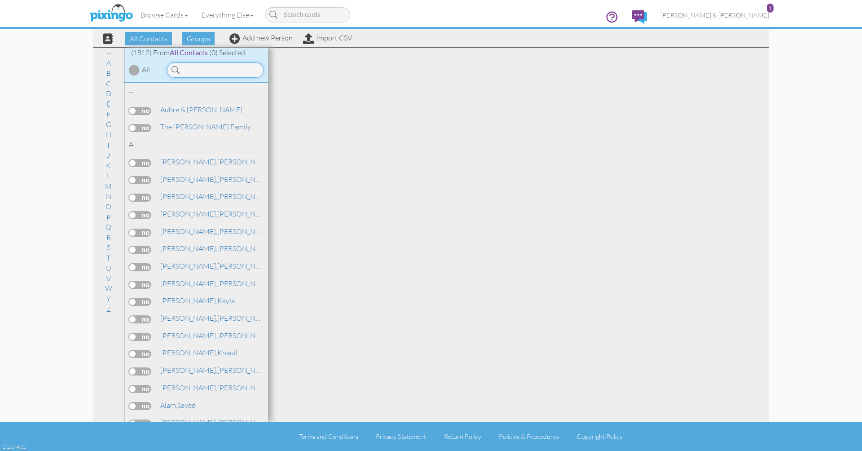
scroll to position [0, 0]
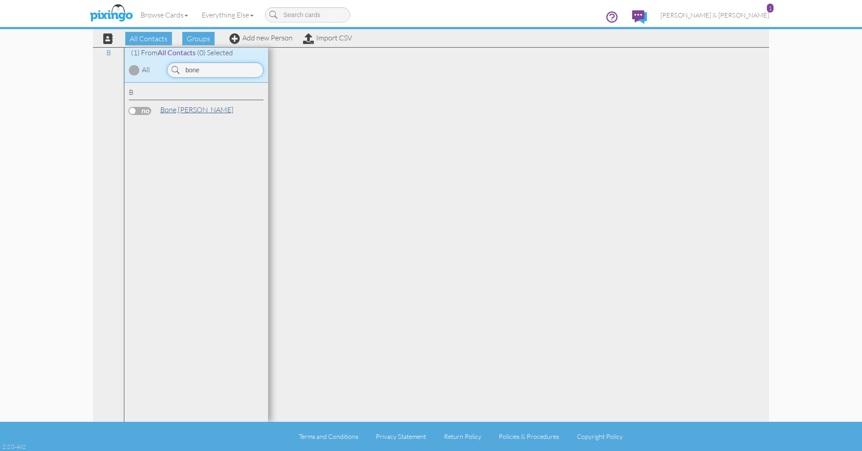
type input "bone"
click at [174, 107] on span "Bone," at bounding box center [168, 109] width 17 height 9
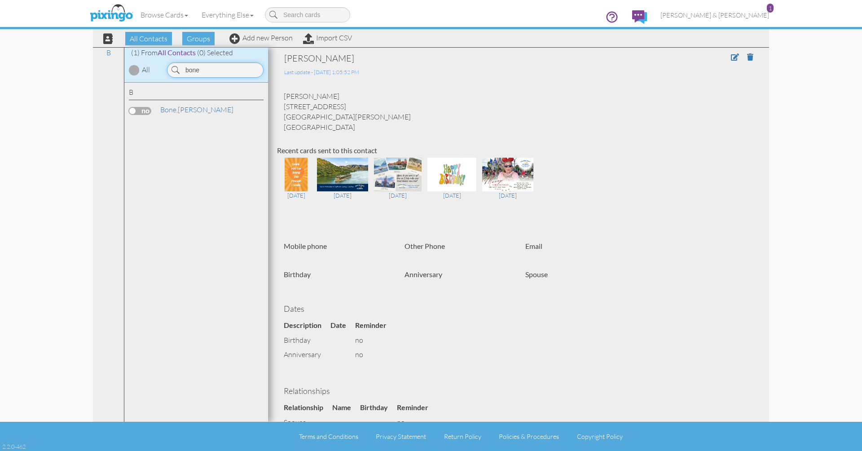
click at [211, 73] on input "bone" at bounding box center [215, 69] width 96 height 15
click at [718, 14] on span "[PERSON_NAME] & [PERSON_NAME]" at bounding box center [714, 15] width 109 height 8
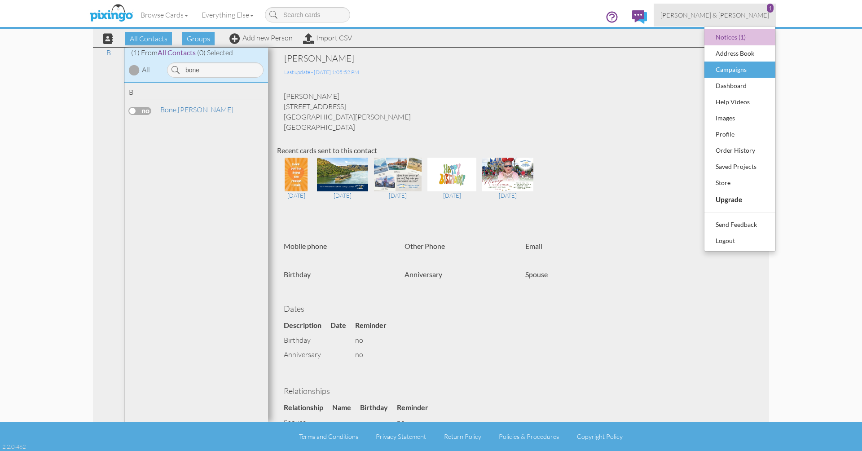
click at [724, 70] on div "Campaigns" at bounding box center [739, 69] width 53 height 13
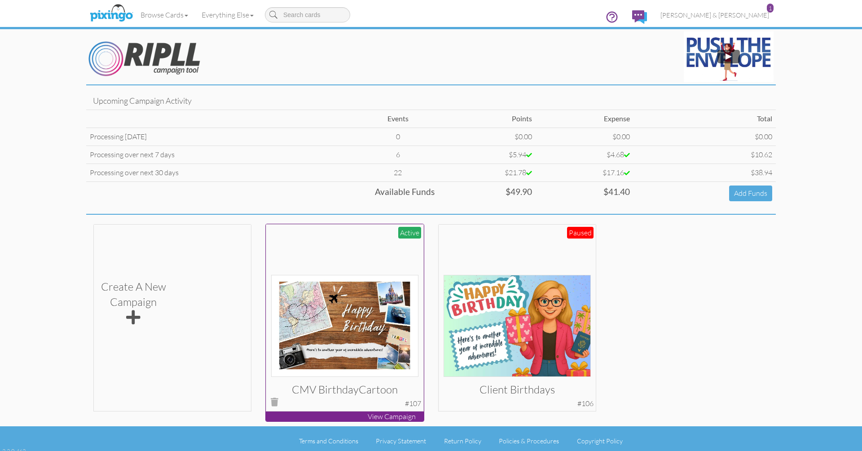
click at [325, 246] on div at bounding box center [345, 303] width 148 height 148
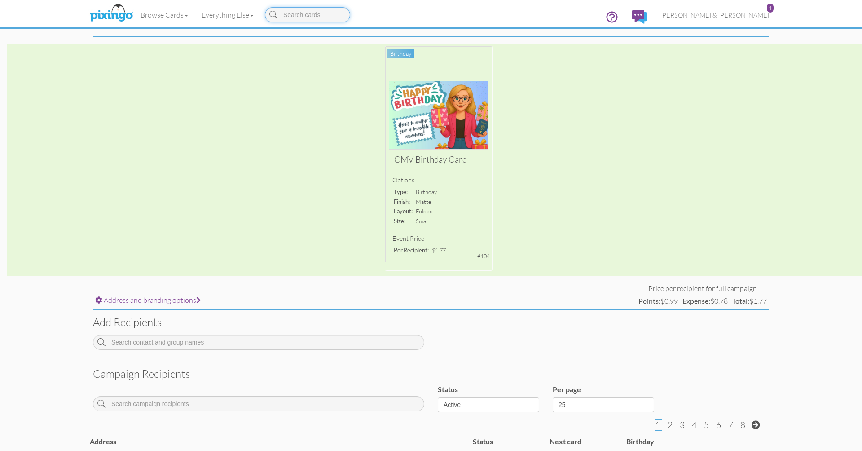
scroll to position [326, 0]
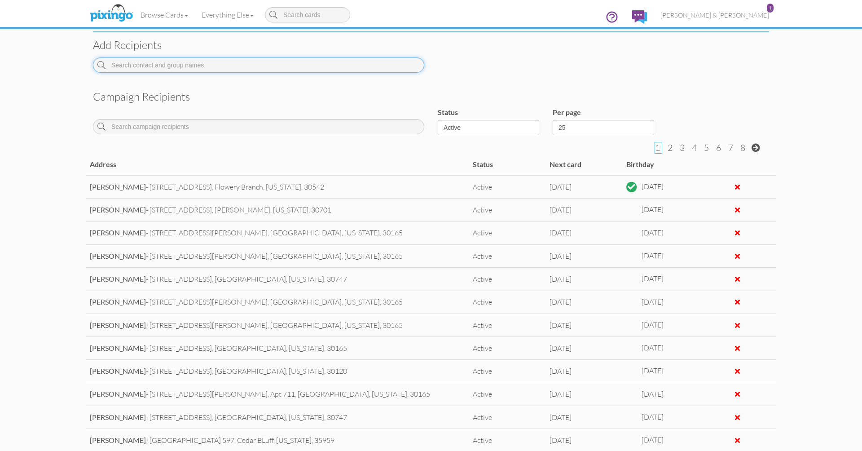
click at [262, 64] on input at bounding box center [258, 64] width 331 height 15
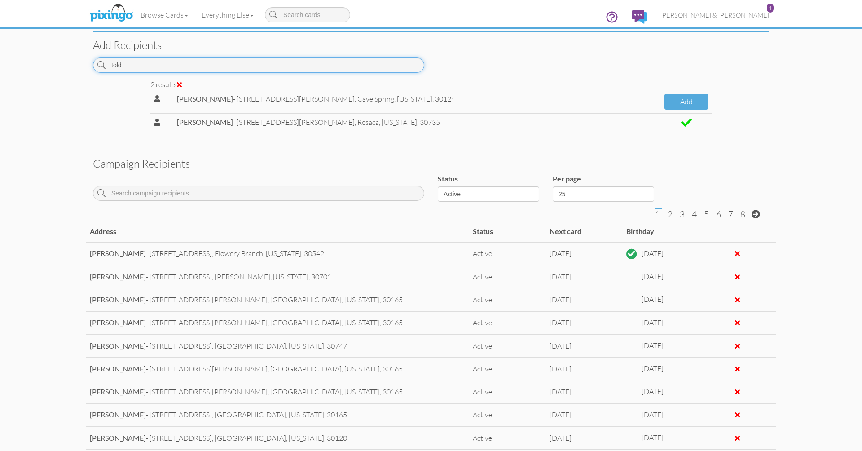
click at [264, 65] on input "told" at bounding box center [258, 64] width 331 height 15
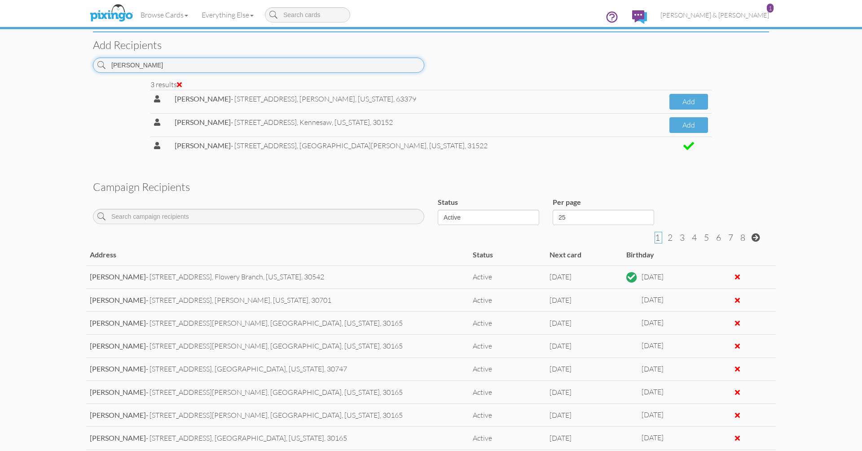
type input "[PERSON_NAME]"
